Goal: Obtain resource: Download file/media

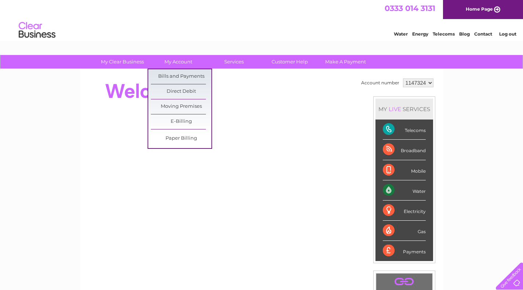
click at [175, 73] on link "Bills and Payments" at bounding box center [181, 76] width 61 height 15
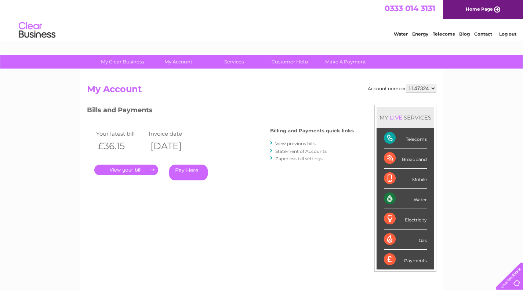
click at [290, 141] on link "View previous bills" at bounding box center [295, 144] width 40 height 6
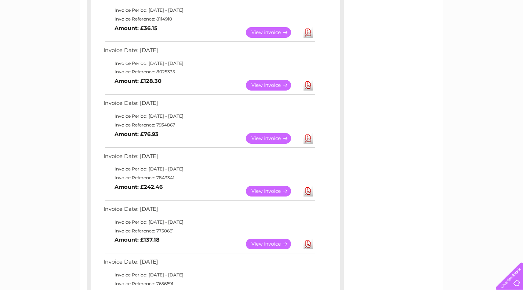
scroll to position [147, 0]
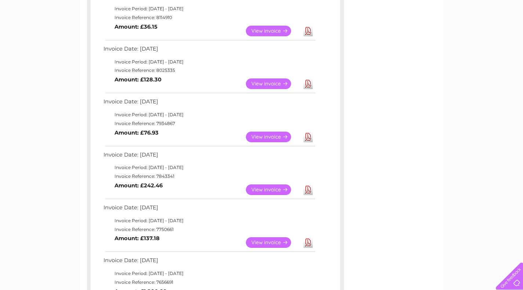
click at [309, 137] on link "Download" at bounding box center [307, 137] width 9 height 11
click at [307, 81] on link "Download" at bounding box center [307, 84] width 9 height 11
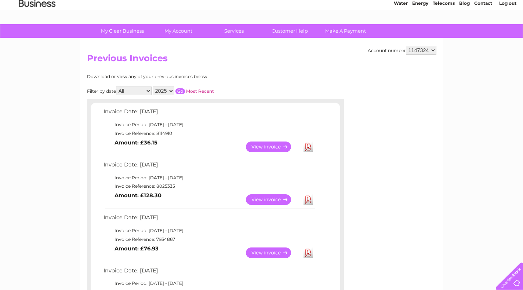
scroll to position [0, 0]
